Goal: Task Accomplishment & Management: Use online tool/utility

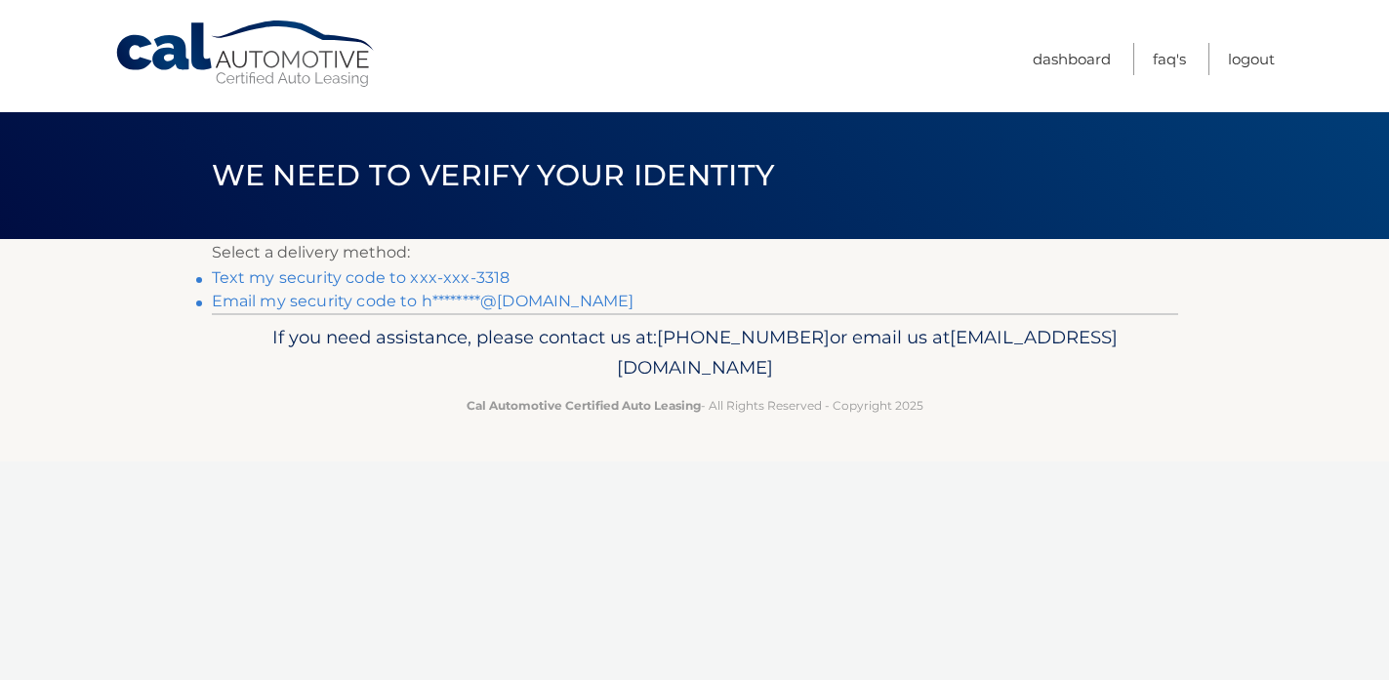
click at [432, 278] on link "Text my security code to xxx-xxx-3318" at bounding box center [361, 277] width 299 height 19
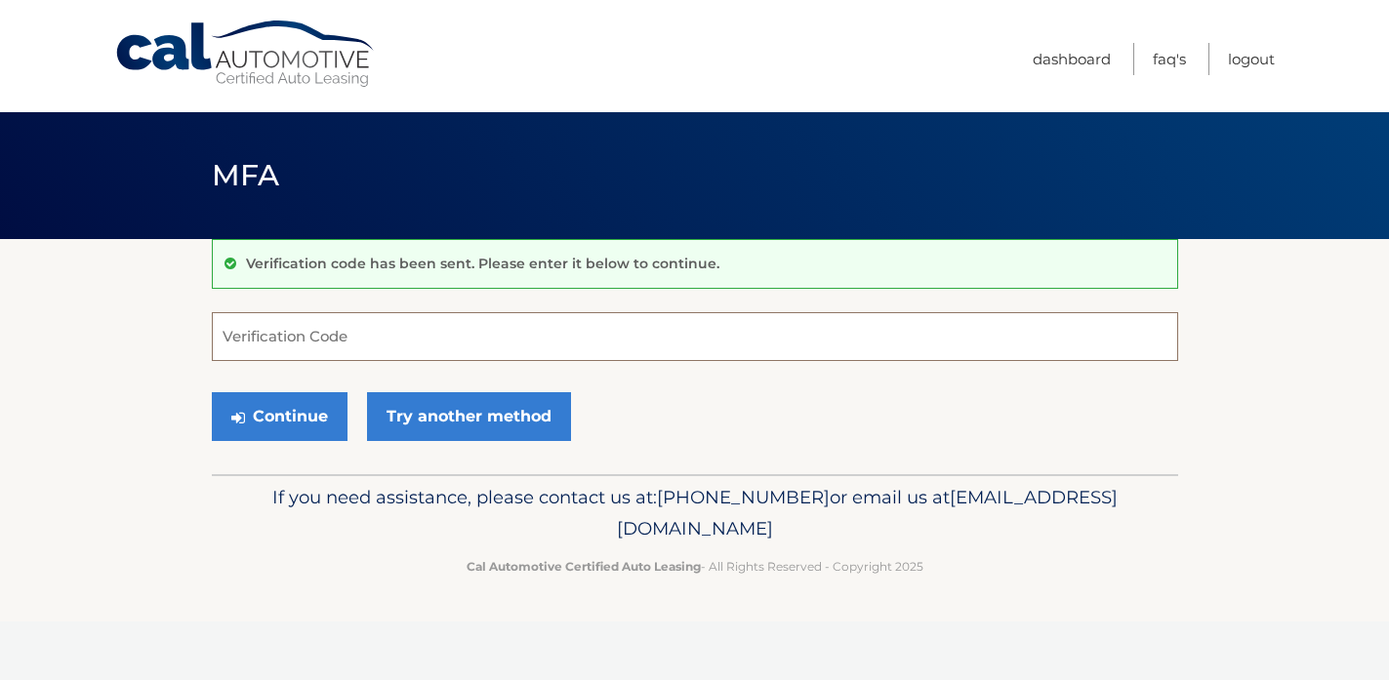
click at [336, 331] on input "Verification Code" at bounding box center [695, 336] width 966 height 49
type input "977164"
click at [287, 415] on button "Continue" at bounding box center [280, 416] width 136 height 49
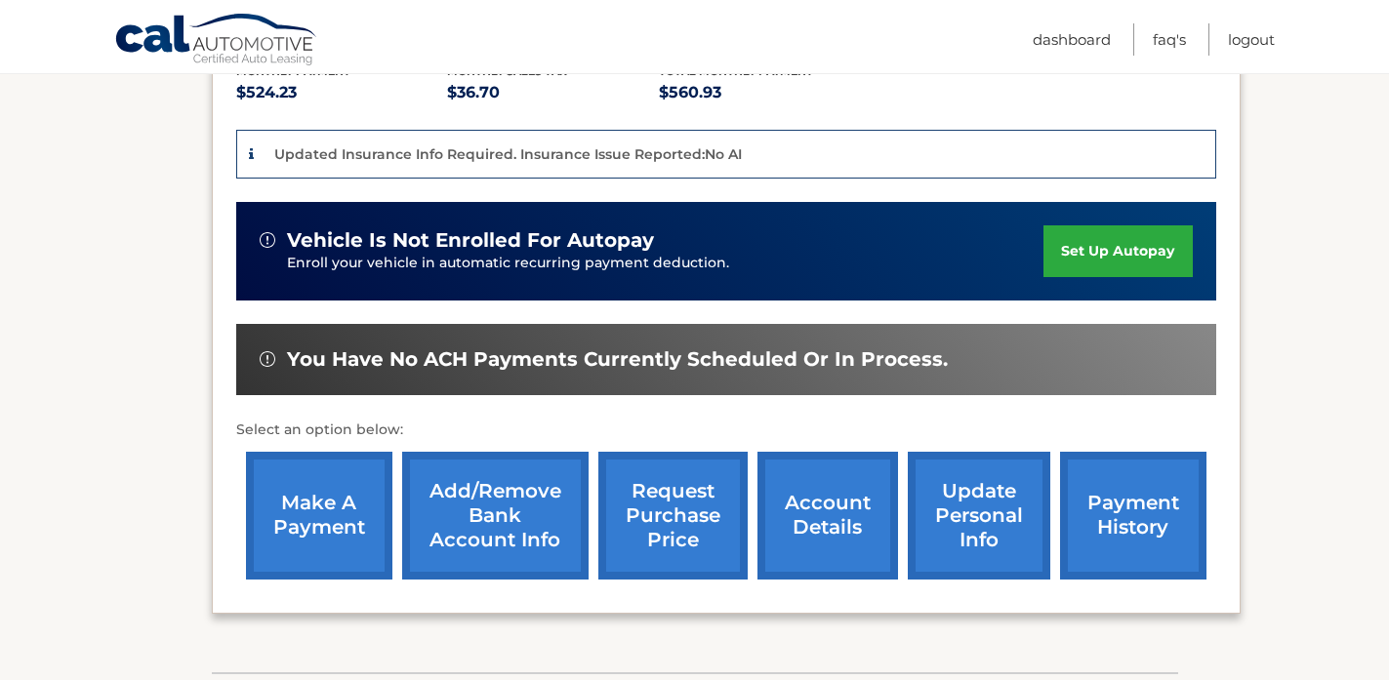
scroll to position [462, 0]
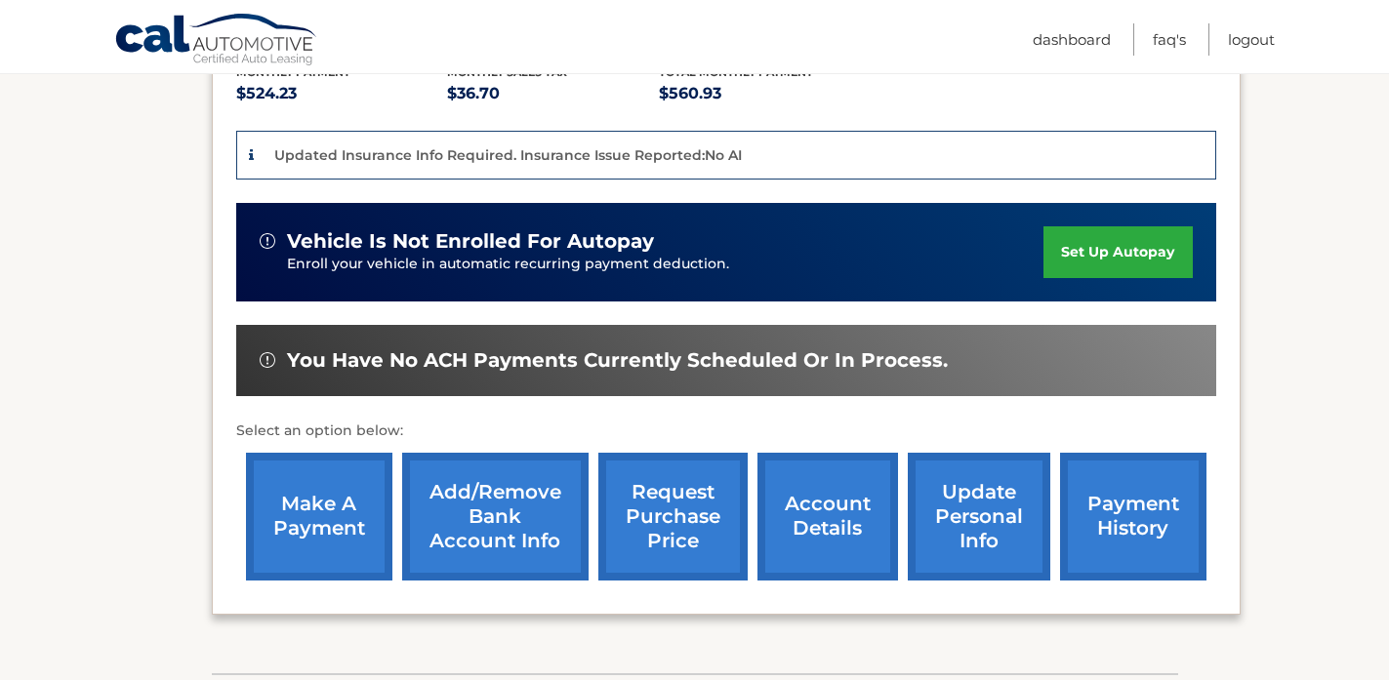
click at [307, 473] on link "make a payment" at bounding box center [319, 517] width 146 height 128
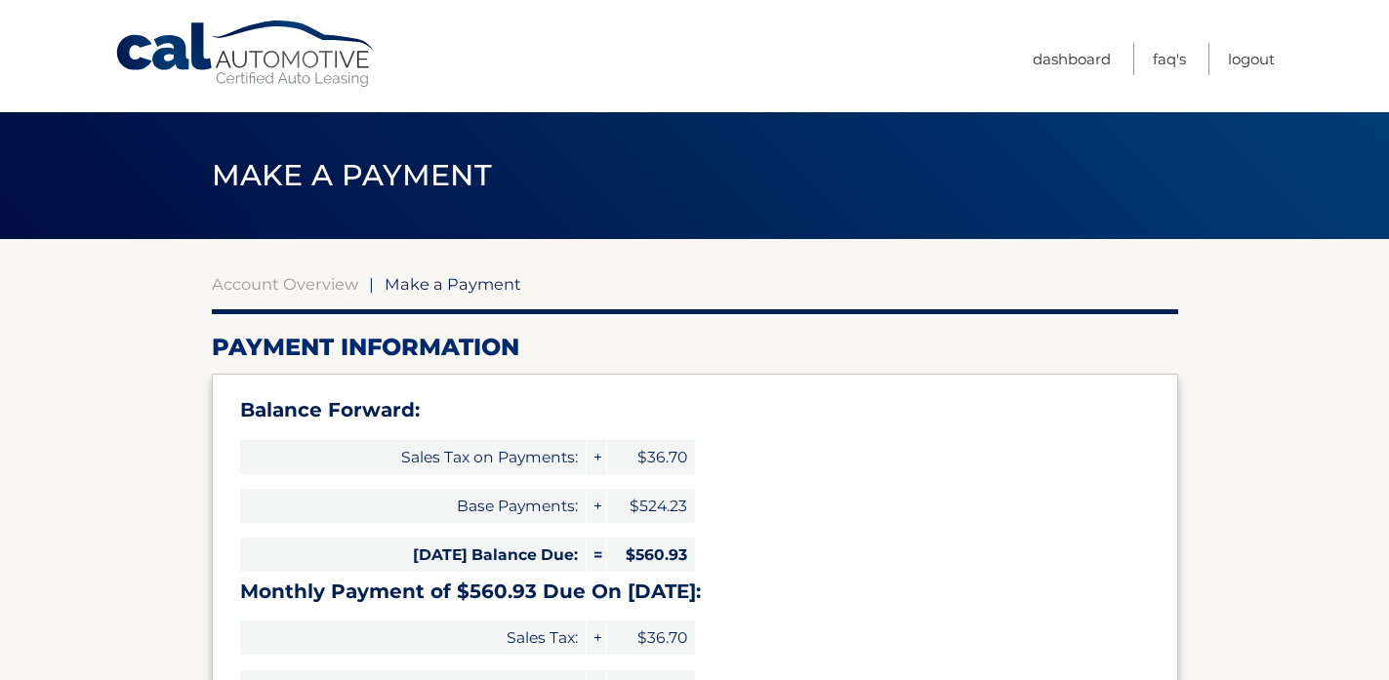
select select "OWM2MzRlNDQtMjA5ZS00Zjk4LWI2MDAtNmI1ZDFkZjI4MTVh"
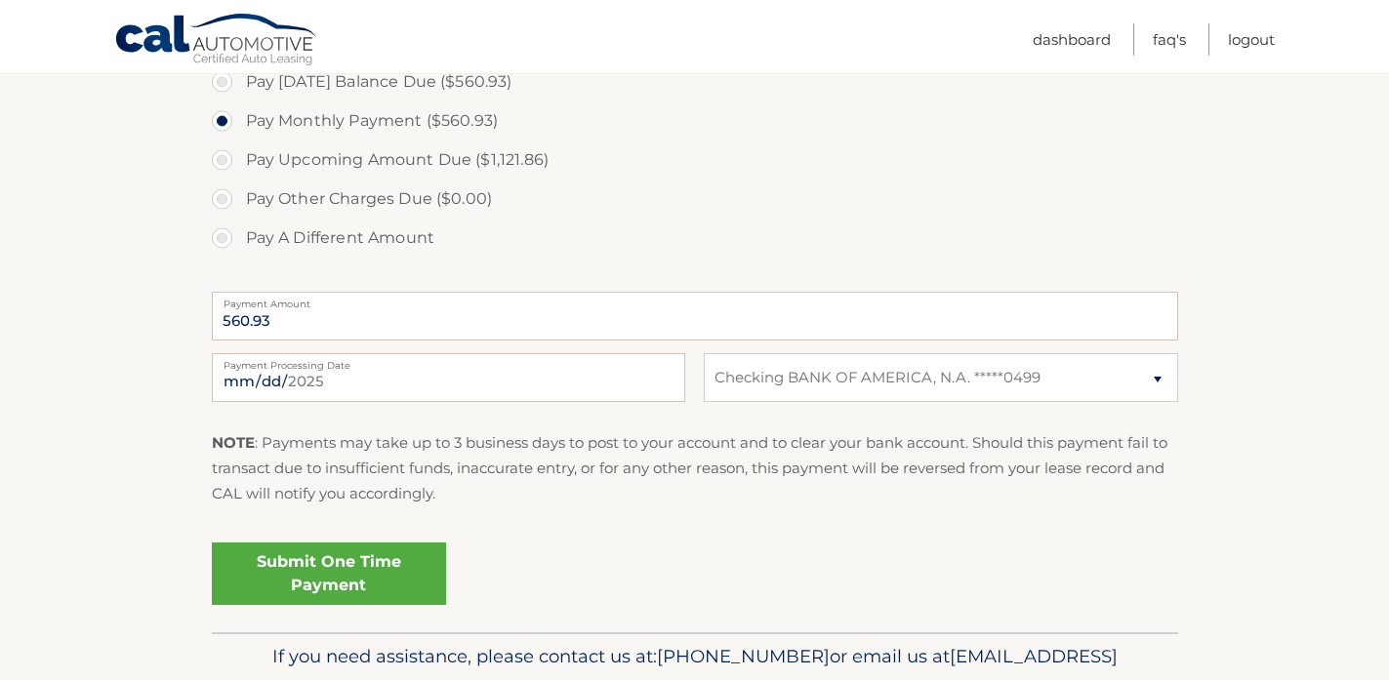
scroll to position [846, 0]
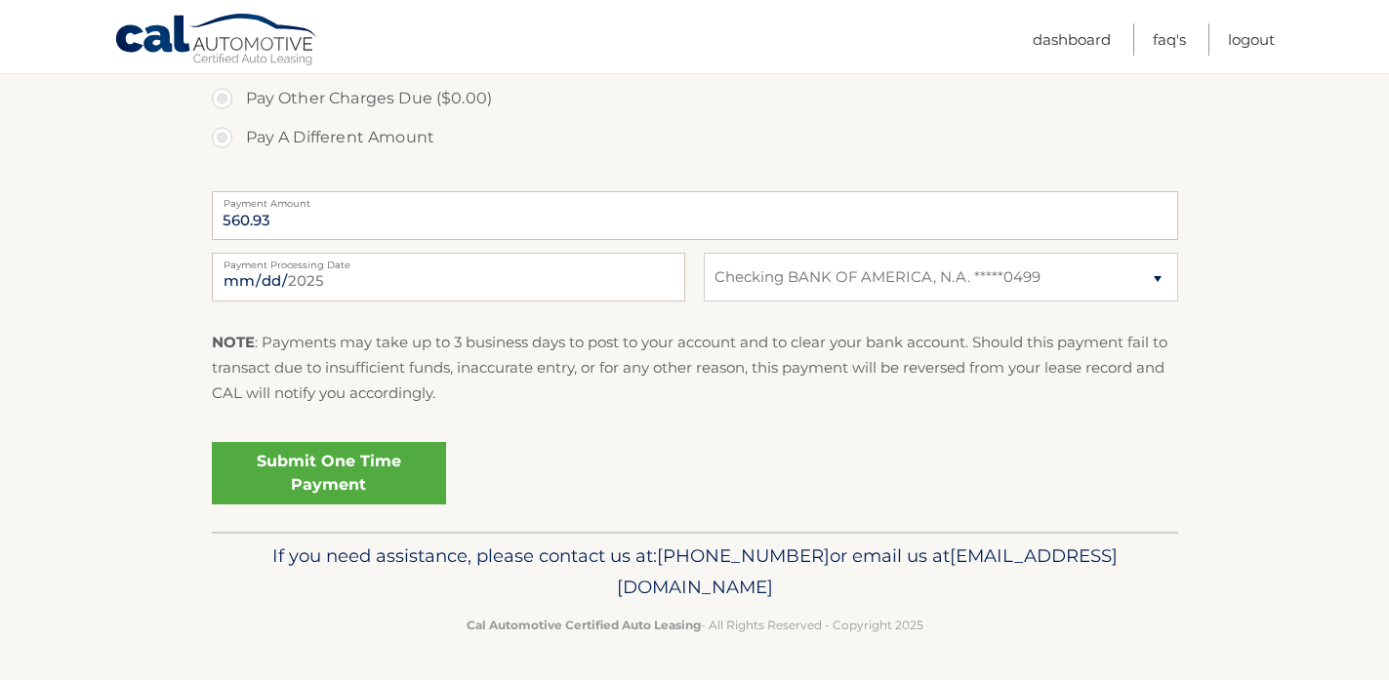
click at [295, 462] on link "Submit One Time Payment" at bounding box center [329, 473] width 234 height 62
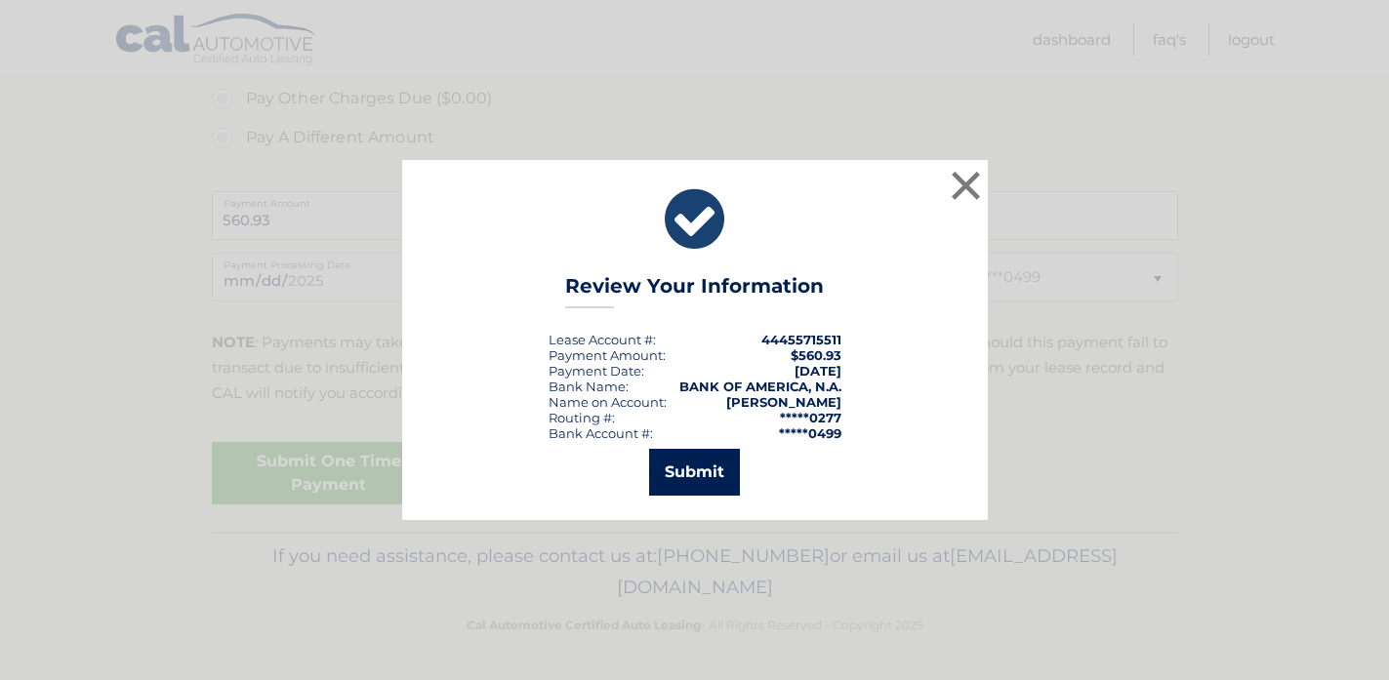
click at [687, 467] on button "Submit" at bounding box center [694, 472] width 91 height 47
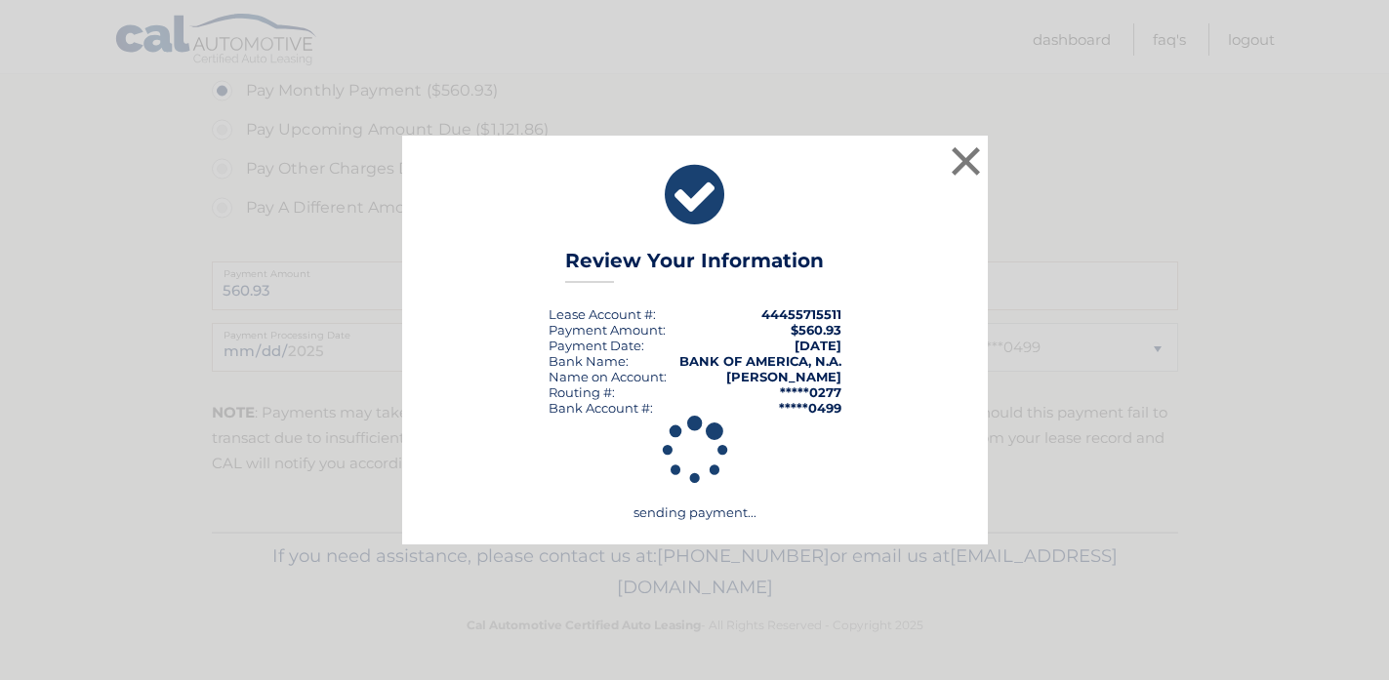
scroll to position [776, 0]
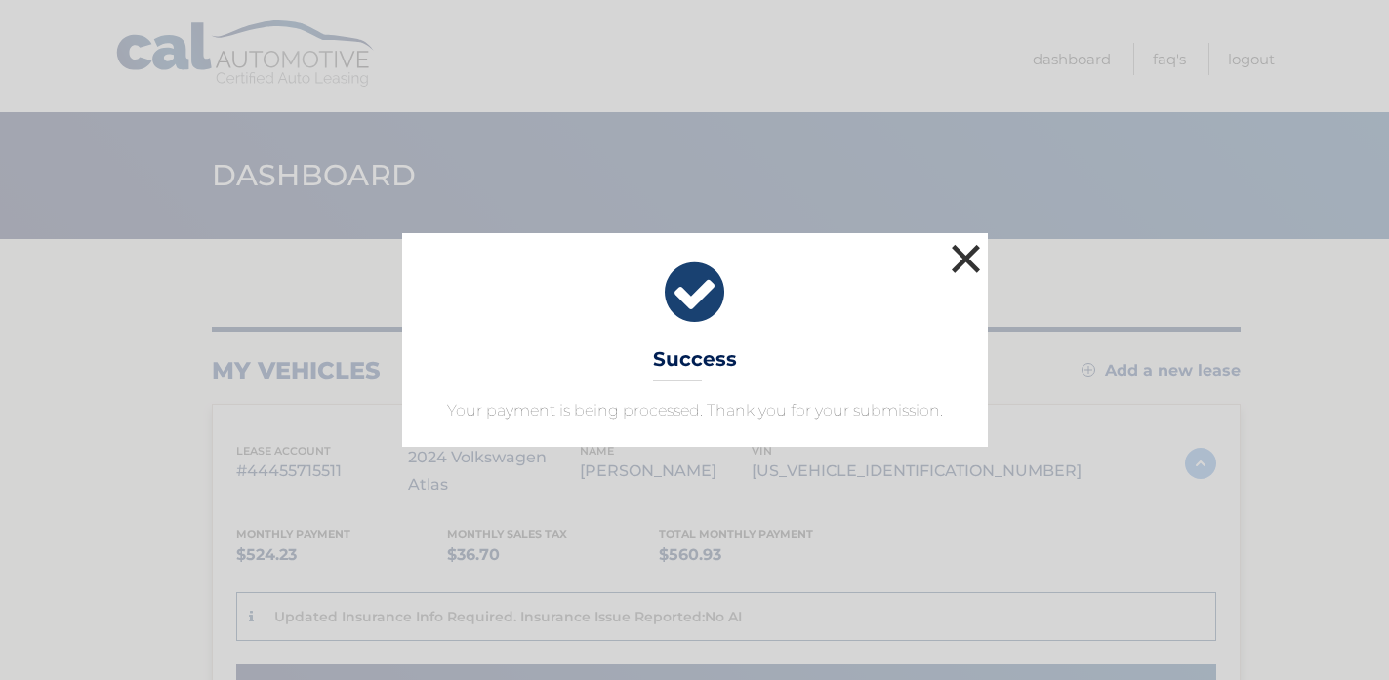
click at [967, 265] on button "×" at bounding box center [966, 258] width 39 height 39
